Goal: Task Accomplishment & Management: Complete application form

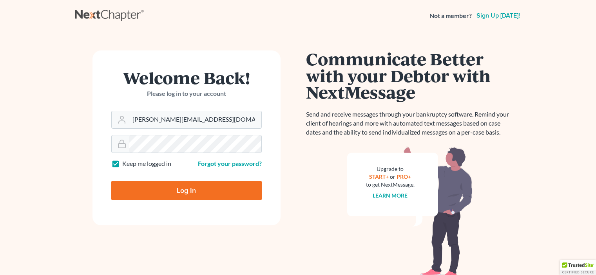
click at [172, 194] on input "Log In" at bounding box center [186, 191] width 150 height 20
type input "Thinking..."
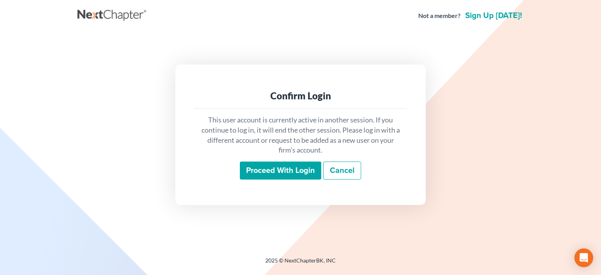
click at [305, 169] on input "Proceed with login" at bounding box center [280, 171] width 81 height 18
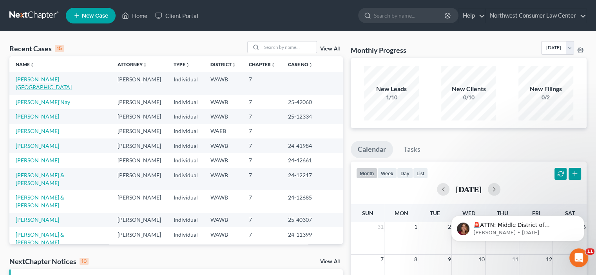
click at [42, 79] on link "Adair, Victoria" at bounding box center [44, 83] width 56 height 14
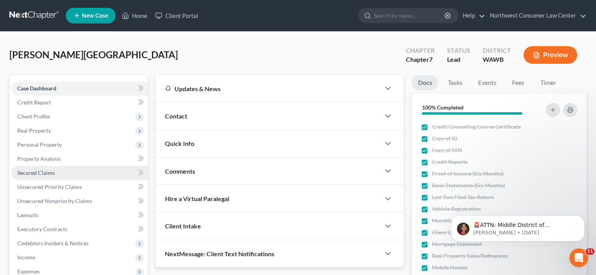
scroll to position [69, 0]
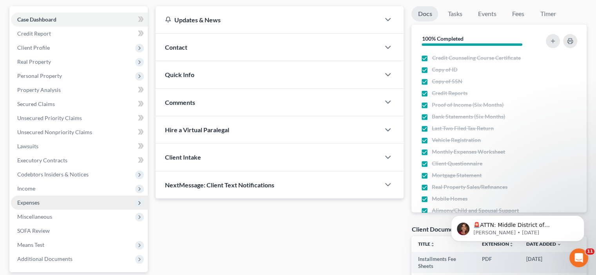
click at [43, 200] on span "Expenses" at bounding box center [79, 203] width 137 height 14
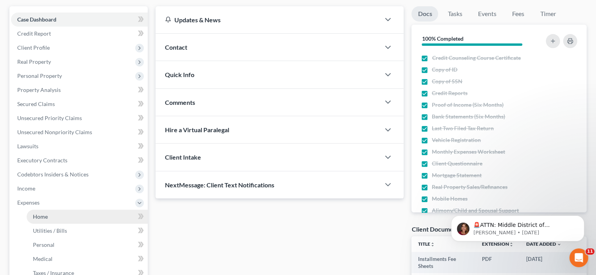
click at [55, 210] on link "Home" at bounding box center [87, 217] width 121 height 14
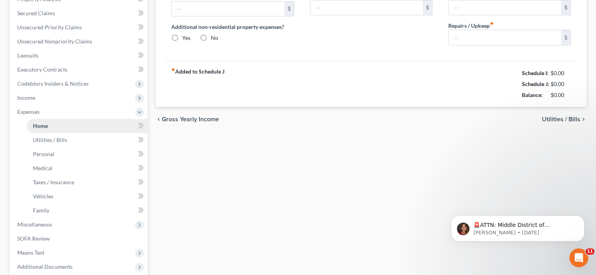
type input "2,158.00"
type input "0.00"
radio input "true"
type input "0.00"
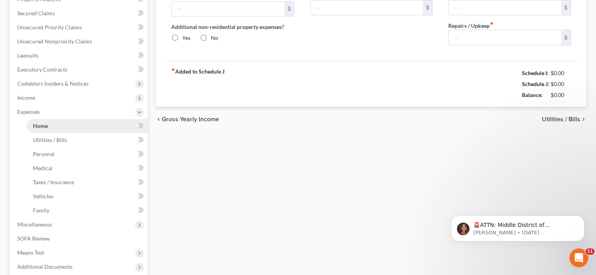
type input "0.00"
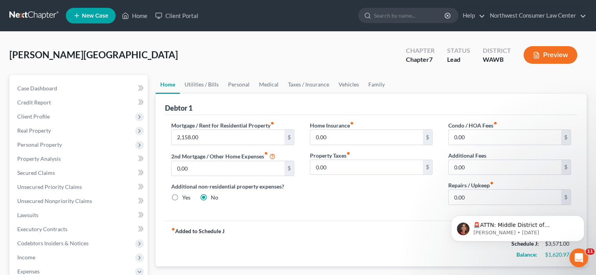
click at [314, 66] on div "Adair, Victoria Upgraded Chapter Chapter 7 Status Lead District WAWB Preview" at bounding box center [297, 58] width 577 height 34
click at [298, 89] on link "Taxes / Insurance" at bounding box center [308, 84] width 51 height 19
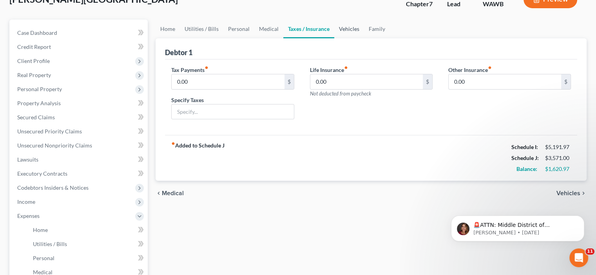
scroll to position [2, 0]
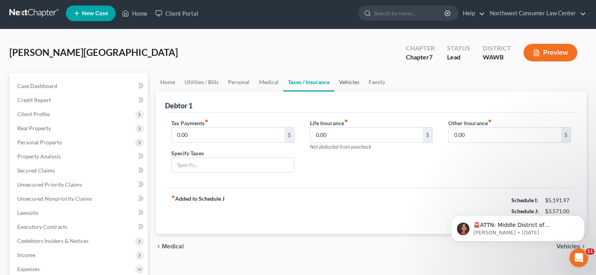
click at [338, 85] on link "Vehicles" at bounding box center [349, 82] width 30 height 19
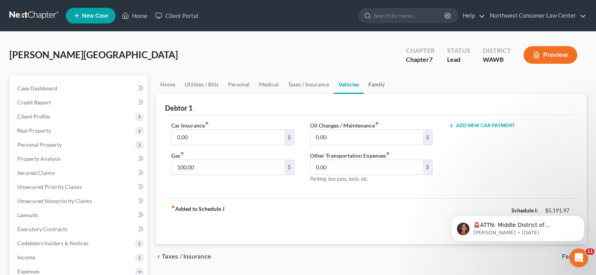
click at [368, 85] on link "Family" at bounding box center [376, 84] width 26 height 19
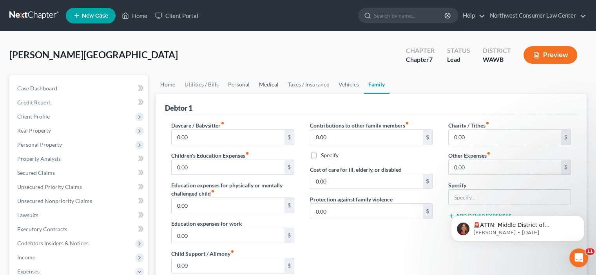
click at [268, 85] on link "Medical" at bounding box center [268, 84] width 29 height 19
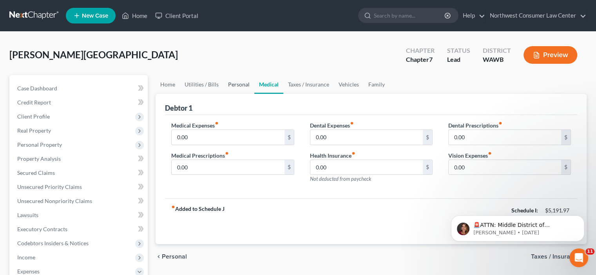
click at [245, 87] on link "Personal" at bounding box center [238, 84] width 31 height 19
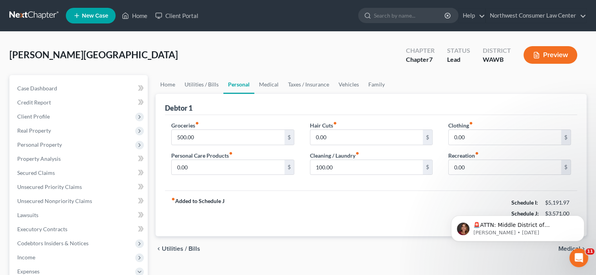
click at [304, 143] on div "Hair Cuts fiber_manual_record 0.00 $ Cleaning / Laundry fiber_manual_record 100…" at bounding box center [371, 151] width 138 height 60
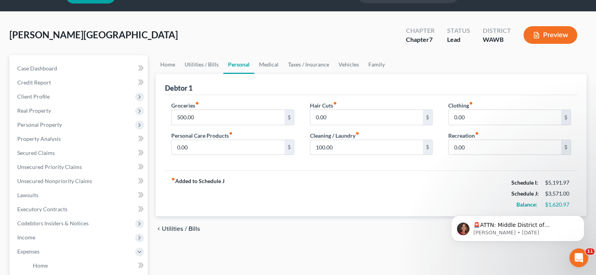
scroll to position [6, 0]
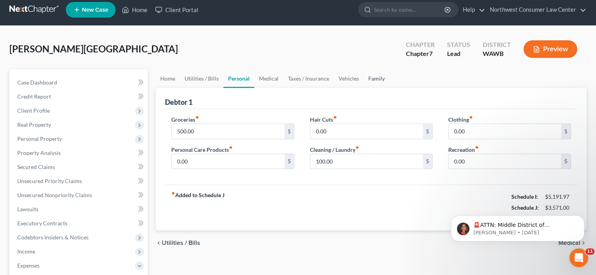
click at [368, 75] on link "Family" at bounding box center [376, 78] width 26 height 19
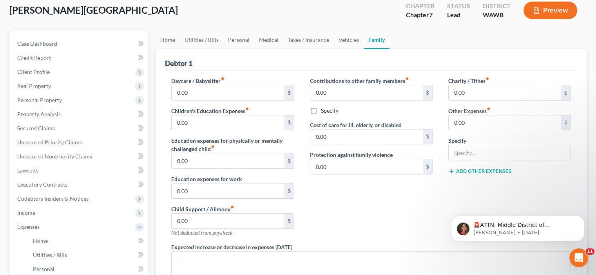
scroll to position [44, 0]
click at [350, 38] on link "Vehicles" at bounding box center [349, 40] width 30 height 19
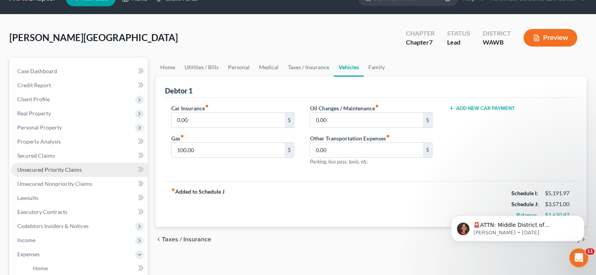
scroll to position [17, 0]
click at [77, 170] on span "Unsecured Priority Claims" at bounding box center [49, 169] width 65 height 7
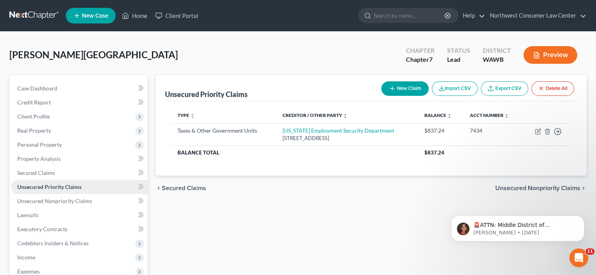
click at [77, 193] on link "Unsecured Priority Claims" at bounding box center [79, 187] width 137 height 14
click at [77, 200] on span "Unsecured Nonpriority Claims" at bounding box center [54, 201] width 75 height 7
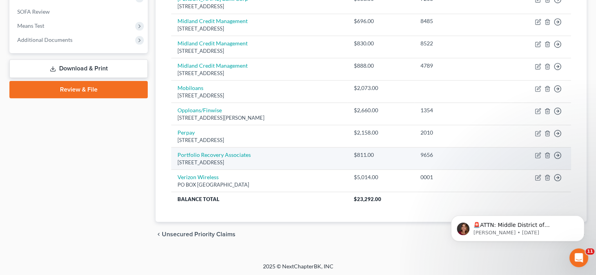
scroll to position [288, 0]
click at [208, 193] on th "Balance Total" at bounding box center [259, 200] width 176 height 14
